Goal: Navigation & Orientation: Find specific page/section

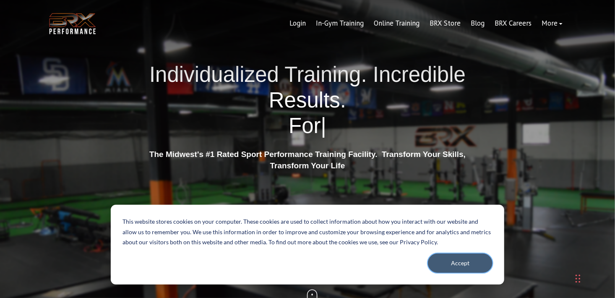
click at [456, 261] on button "Accept" at bounding box center [460, 262] width 65 height 19
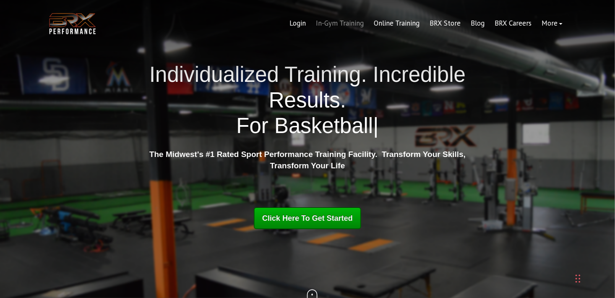
click at [359, 21] on link "In-Gym Training" at bounding box center [340, 23] width 58 height 20
